Goal: Transaction & Acquisition: Purchase product/service

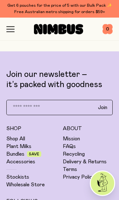
scroll to position [2359, 0]
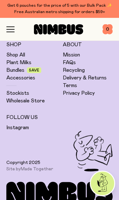
click at [22, 11] on div "Get 6 pouches for the price of 5 with our Bulk Pack ✨ Free Australian metro shi…" at bounding box center [59, 9] width 107 height 13
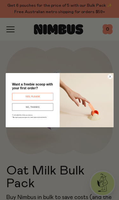
click at [18, 108] on button "NO, THANKS" at bounding box center [32, 107] width 41 height 8
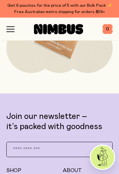
scroll to position [1758, 0]
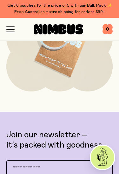
click at [10, 32] on icon "button" at bounding box center [11, 32] width 8 height 0
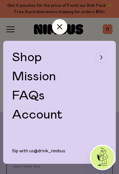
click at [104, 61] on div "button" at bounding box center [101, 57] width 11 height 11
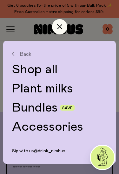
click at [19, 91] on link "Plant milks" at bounding box center [59, 88] width 95 height 13
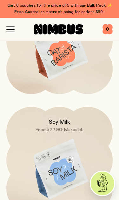
scroll to position [258, 0]
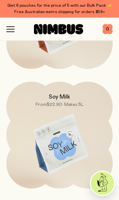
click at [33, 126] on img at bounding box center [59, 145] width 107 height 126
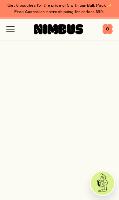
scroll to position [258, 0]
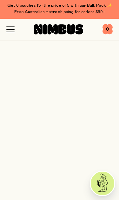
click at [49, 154] on img at bounding box center [59, 145] width 107 height 126
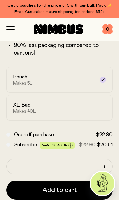
scroll to position [204, 0]
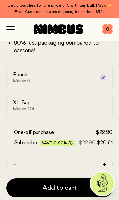
click at [19, 110] on span "Makes 40L" at bounding box center [24, 108] width 23 height 5
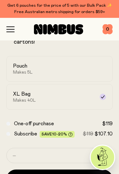
scroll to position [212, 0]
